Goal: Task Accomplishment & Management: Use online tool/utility

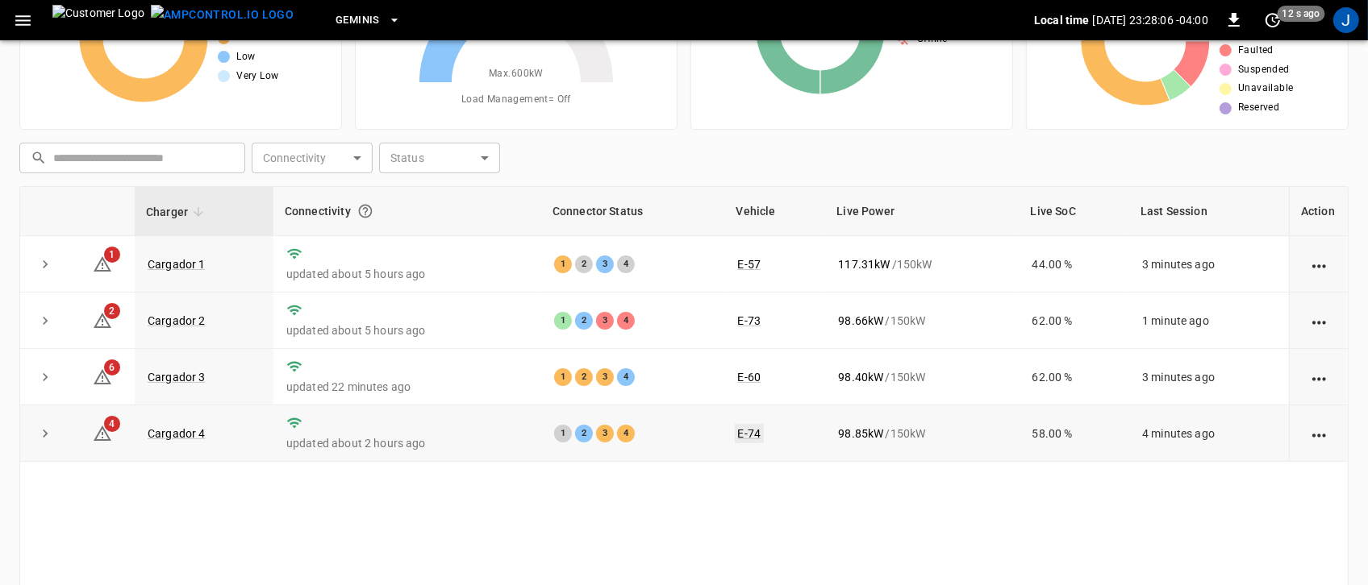
scroll to position [202, 0]
